Goal: Communication & Community: Share content

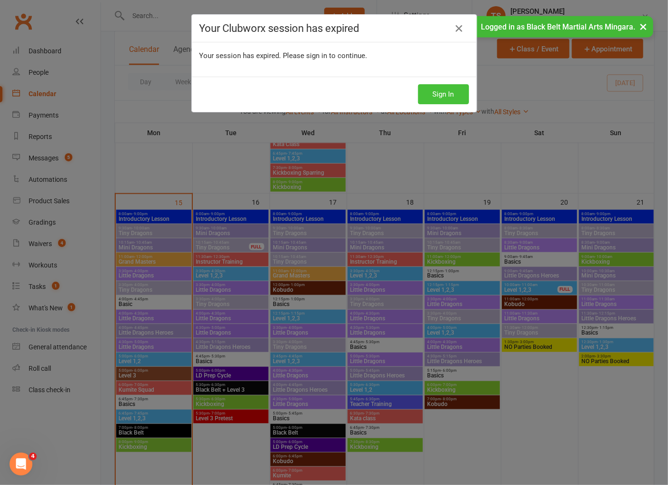
click at [446, 94] on button "Sign In" at bounding box center [443, 94] width 51 height 20
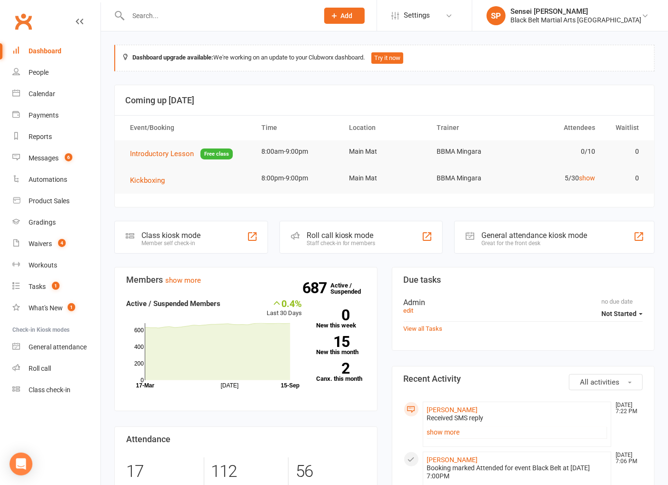
click at [229, 15] on input "text" at bounding box center [218, 15] width 187 height 13
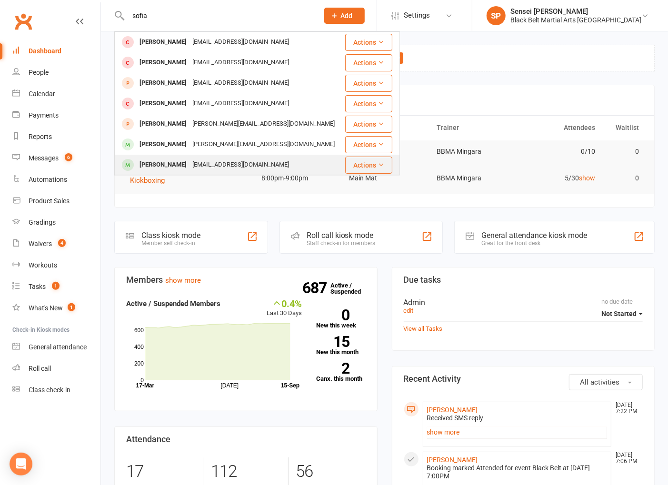
type input "sofia"
click at [204, 167] on div "[EMAIL_ADDRESS][DOMAIN_NAME]" at bounding box center [240, 165] width 102 height 14
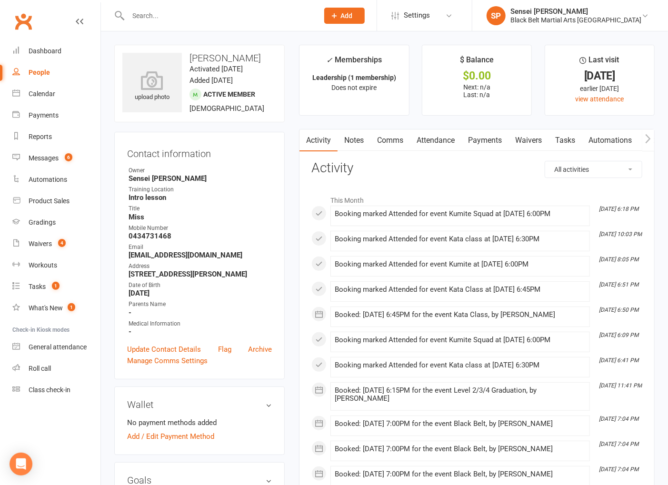
click at [394, 135] on link "Comms" at bounding box center [390, 140] width 40 height 22
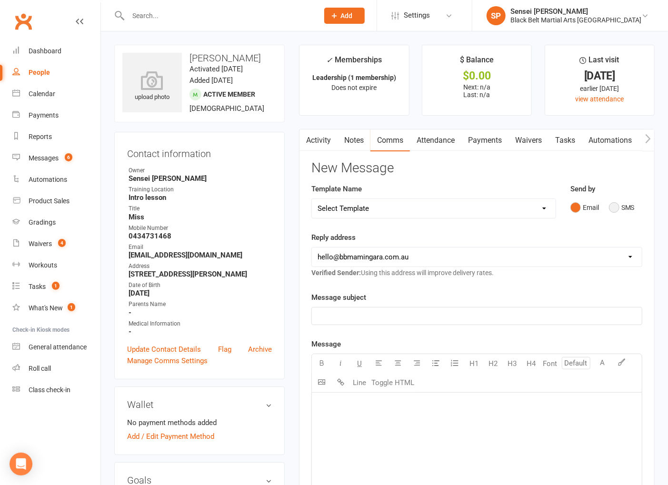
click at [612, 206] on button "SMS" at bounding box center [622, 207] width 26 height 18
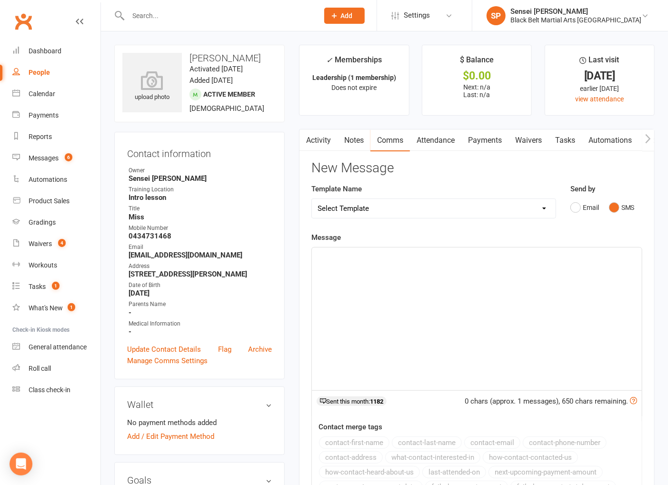
drag, startPoint x: 491, startPoint y: 241, endPoint x: 489, endPoint y: 259, distance: 18.2
click at [490, 242] on div "Message ﻿ 0 chars (approx. 1 messages), 650 chars remaining. Sent this month: 1…" at bounding box center [476, 382] width 331 height 301
click at [489, 263] on div "﻿" at bounding box center [477, 319] width 330 height 143
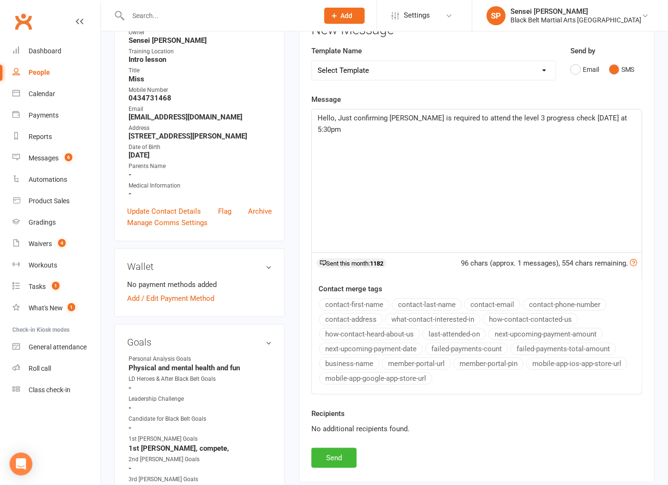
scroll to position [141, 0]
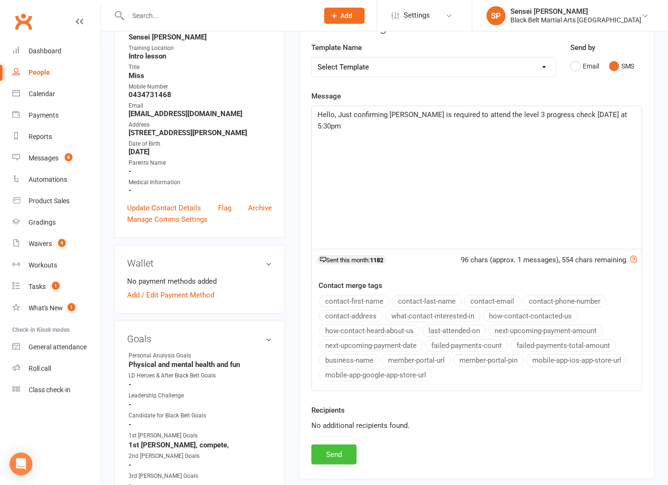
click at [348, 450] on button "Send" at bounding box center [333, 455] width 45 height 20
